Goal: Navigation & Orientation: Find specific page/section

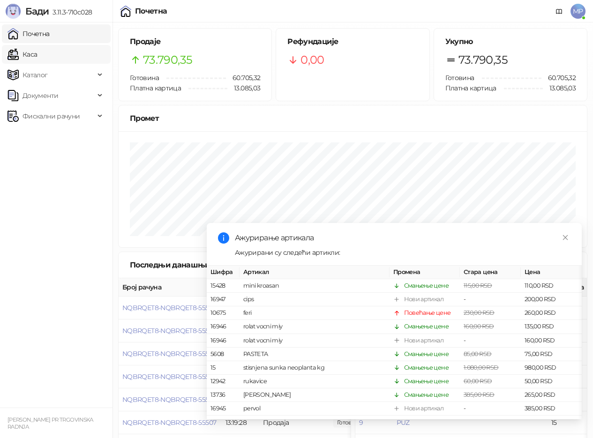
click at [37, 60] on link "Каса" at bounding box center [23, 54] width 30 height 19
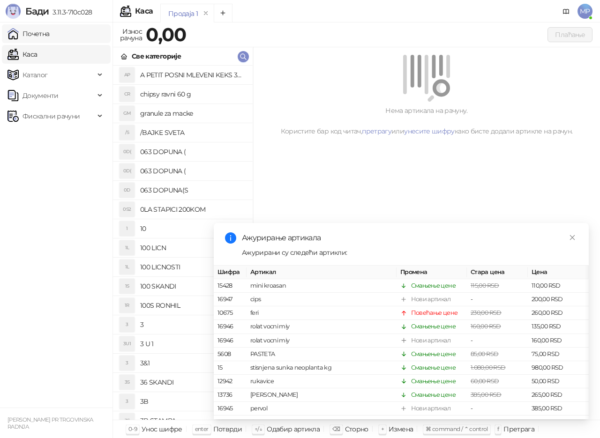
click at [41, 35] on link "Почетна" at bounding box center [29, 33] width 42 height 19
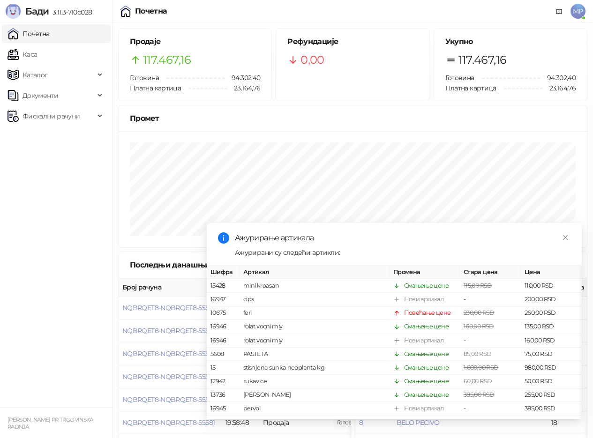
click at [8, 24] on link "Почетна" at bounding box center [29, 33] width 42 height 19
click at [37, 54] on link "Каса" at bounding box center [23, 54] width 30 height 19
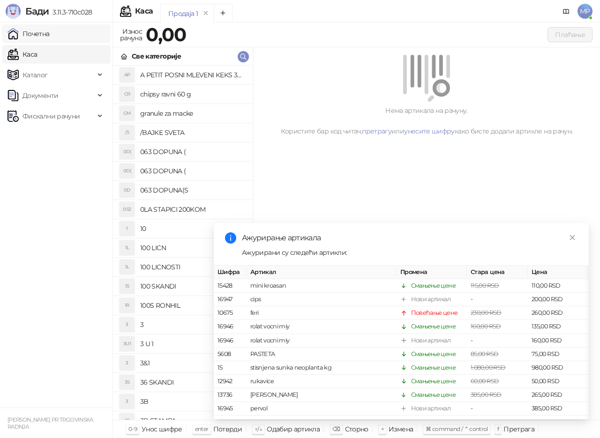
click at [37, 35] on link "Почетна" at bounding box center [29, 33] width 42 height 19
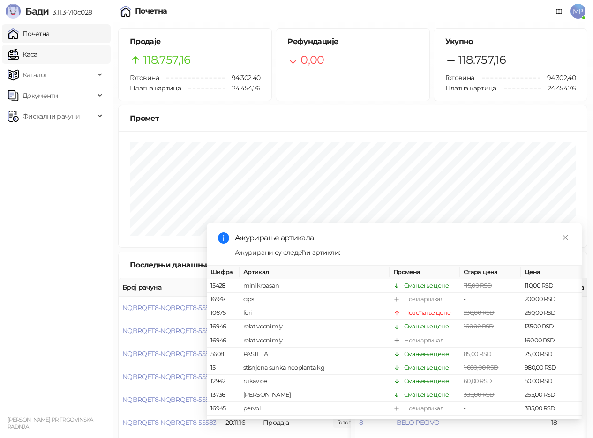
click at [36, 55] on link "Каса" at bounding box center [23, 54] width 30 height 19
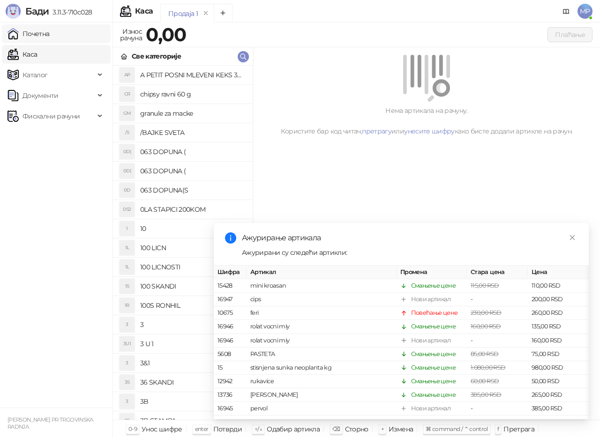
click at [36, 34] on link "Почетна" at bounding box center [29, 33] width 42 height 19
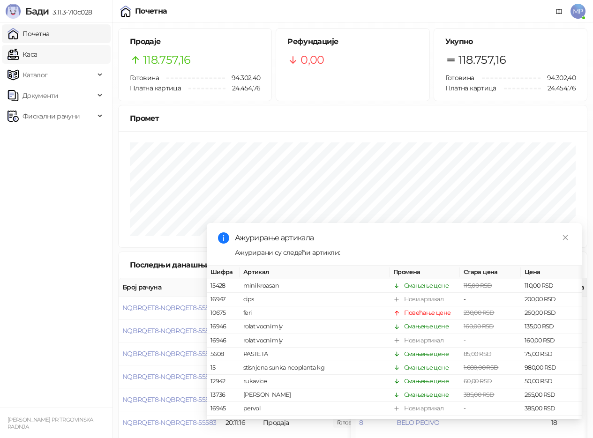
click at [36, 55] on link "Каса" at bounding box center [23, 54] width 30 height 19
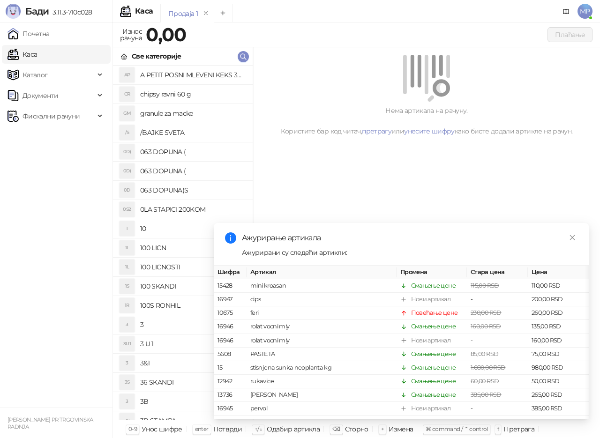
click at [31, 56] on link "Каса" at bounding box center [23, 54] width 30 height 19
click at [40, 30] on link "Почетна" at bounding box center [29, 33] width 42 height 19
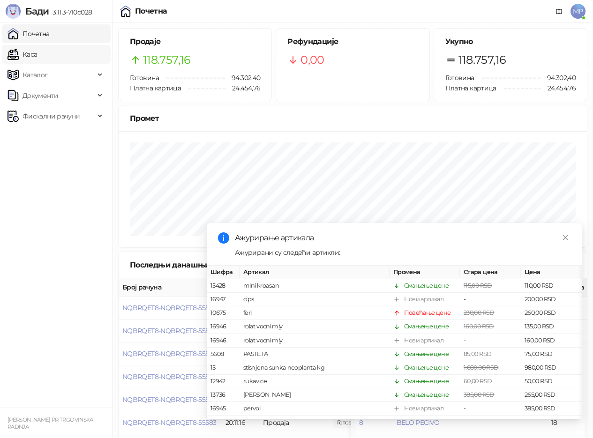
click at [31, 54] on link "Каса" at bounding box center [23, 54] width 30 height 19
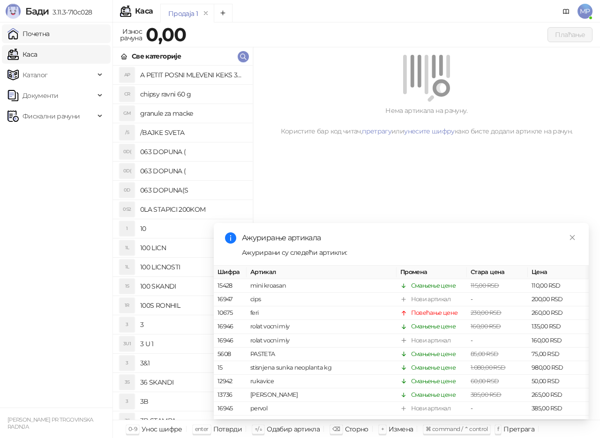
click at [32, 31] on link "Почетна" at bounding box center [29, 33] width 42 height 19
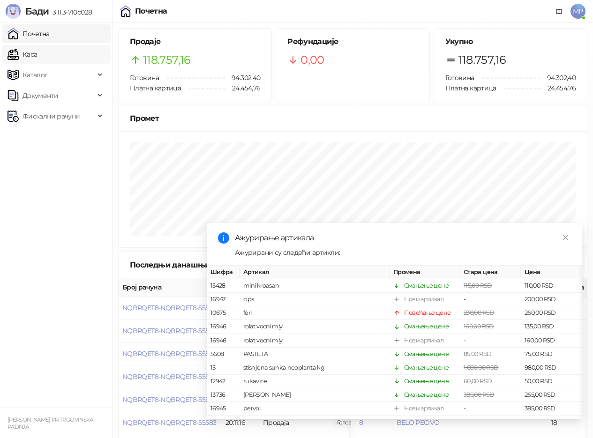
click at [28, 53] on link "Каса" at bounding box center [23, 54] width 30 height 19
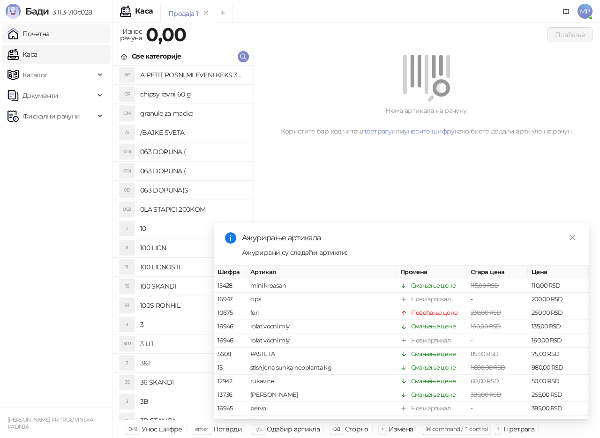
click at [35, 33] on link "Почетна" at bounding box center [29, 33] width 42 height 19
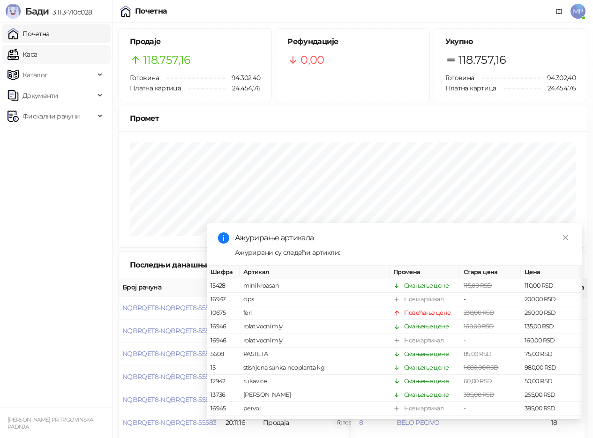
click at [35, 54] on link "Каса" at bounding box center [23, 54] width 30 height 19
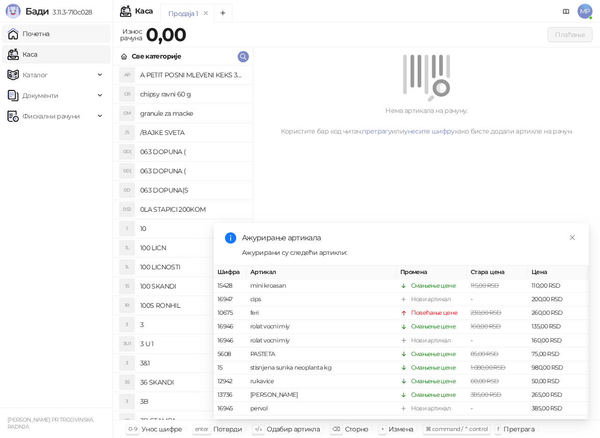
click at [38, 34] on link "Почетна" at bounding box center [29, 33] width 42 height 19
